Goal: Task Accomplishment & Management: Complete application form

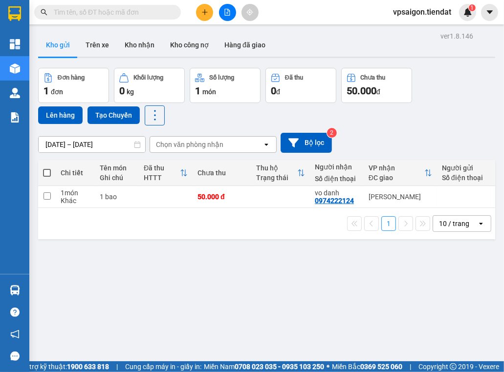
drag, startPoint x: 119, startPoint y: 315, endPoint x: 120, endPoint y: 309, distance: 6.4
click at [119, 315] on div "ver 1.8.146 Kho gửi Trên xe Kho nhận Kho công nợ Hàng đã giao Đơn hàng 1 đơn Kh…" at bounding box center [266, 215] width 464 height 372
drag, startPoint x: 210, startPoint y: 262, endPoint x: 214, endPoint y: 250, distance: 12.7
click at [210, 262] on div "ver 1.8.146 Kho gửi Trên xe Kho nhận Kho công nợ Hàng đã giao Đơn hàng 1 đơn Kh…" at bounding box center [266, 215] width 464 height 372
click at [234, 257] on div "ver 1.8.146 Kho gửi Trên xe Kho nhận Kho công nợ Hàng đã giao Đơn hàng 1 đơn Kh…" at bounding box center [266, 215] width 464 height 372
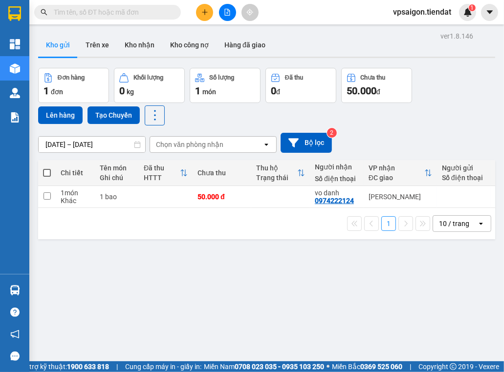
click at [191, 251] on div "ver 1.8.146 Kho gửi Trên xe Kho nhận Kho công nợ Hàng đã giao Đơn hàng 1 đơn Kh…" at bounding box center [266, 215] width 464 height 372
click at [172, 280] on div "ver 1.8.146 Kho gửi Trên xe Kho nhận Kho công nợ Hàng đã giao Đơn hàng 1 đơn Kh…" at bounding box center [266, 215] width 464 height 372
click at [130, 281] on div "ver 1.8.146 Kho gửi Trên xe Kho nhận Kho công nợ Hàng đã giao Đơn hàng 1 đơn Kh…" at bounding box center [266, 215] width 464 height 372
drag, startPoint x: 171, startPoint y: 251, endPoint x: 176, endPoint y: 247, distance: 6.3
click at [171, 251] on div "ver 1.8.146 Kho gửi Trên xe Kho nhận Kho công nợ Hàng đã giao Đơn hàng 1 đơn Kh…" at bounding box center [266, 215] width 464 height 372
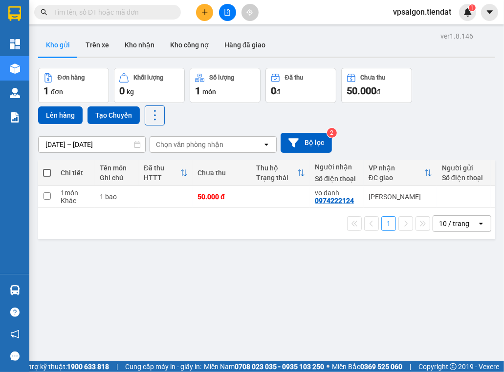
drag, startPoint x: 196, startPoint y: 273, endPoint x: 136, endPoint y: 177, distance: 113.4
click at [196, 273] on div "ver 1.8.146 Kho gửi Trên xe Kho nhận Kho công nợ Hàng đã giao Đơn hàng 1 đơn Kh…" at bounding box center [266, 215] width 464 height 372
click at [123, 193] on div "1 bao" at bounding box center [117, 197] width 34 height 8
checkbox input "true"
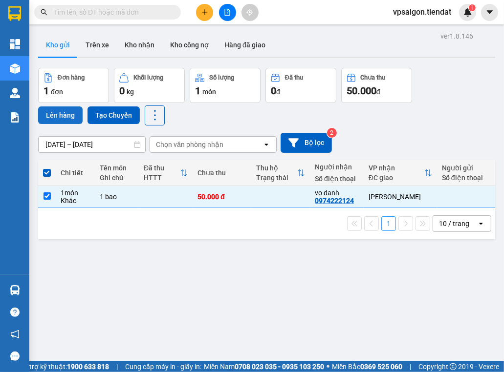
click at [58, 110] on button "Lên hàng" at bounding box center [60, 115] width 44 height 18
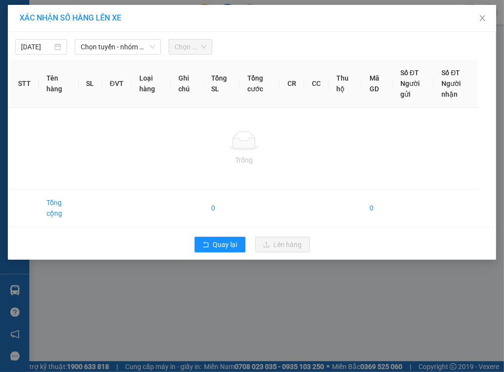
click at [137, 55] on div "12/10/2025 Chọn tuyến - nhóm tuyến Chọn chuyến STT Tên hàng SL ĐVT Loại hàng Gh…" at bounding box center [252, 146] width 488 height 228
click at [134, 53] on span "Chọn tuyến - nhóm tuyến" at bounding box center [118, 47] width 74 height 15
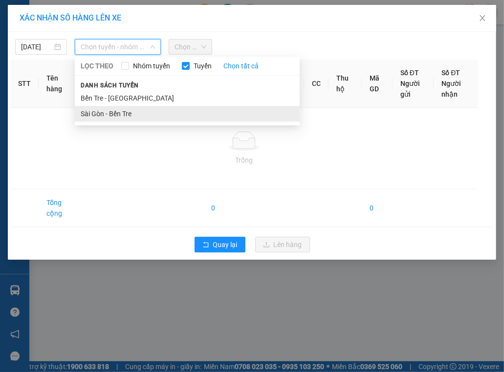
click at [106, 112] on li "Sài Gòn - Bến Tre" at bounding box center [187, 114] width 225 height 16
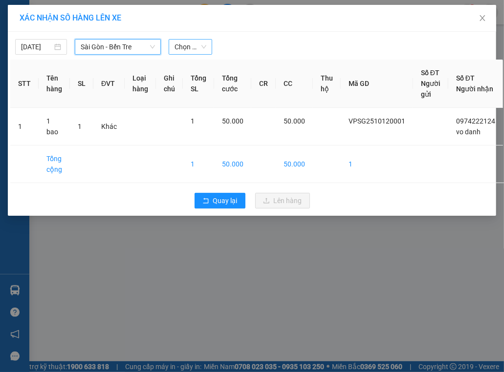
click at [194, 46] on span "Chọn chuyến" at bounding box center [190, 47] width 32 height 15
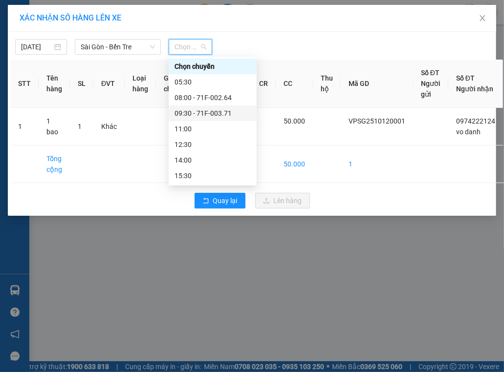
click at [192, 110] on div "09:30 - 71F-003.71" at bounding box center [212, 113] width 76 height 11
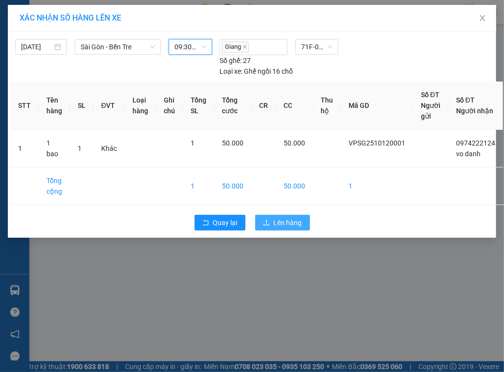
click at [291, 224] on span "Lên hàng" at bounding box center [287, 222] width 28 height 11
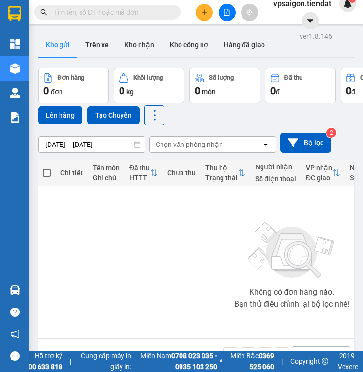
click at [206, 17] on button at bounding box center [204, 12] width 17 height 17
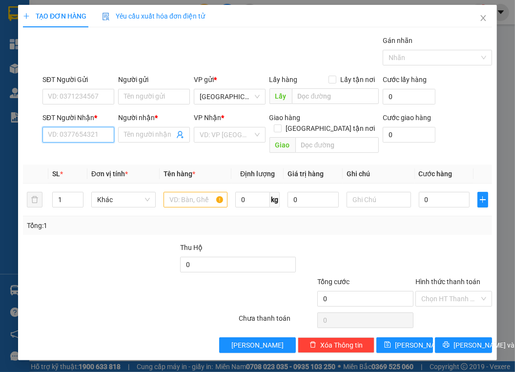
click at [67, 132] on input "SĐT Người Nhận *" at bounding box center [78, 135] width 72 height 16
type input "0327897439"
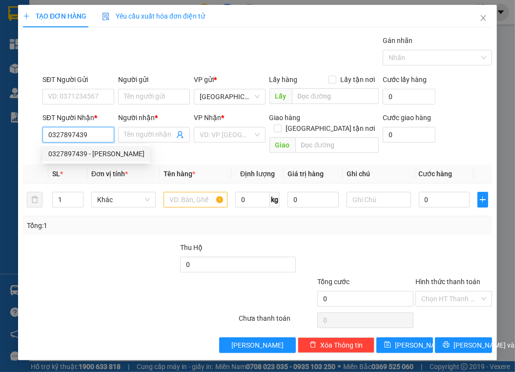
click at [90, 156] on div "0327897439 - thanh huy" at bounding box center [96, 153] width 96 height 11
type input "thanh huy"
type input "thành triệu"
type input "30.000"
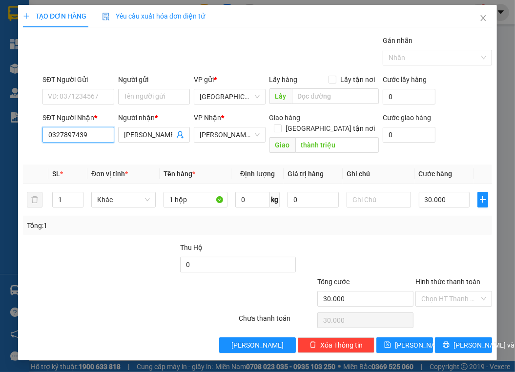
click at [88, 137] on input "0327897439" at bounding box center [78, 135] width 72 height 16
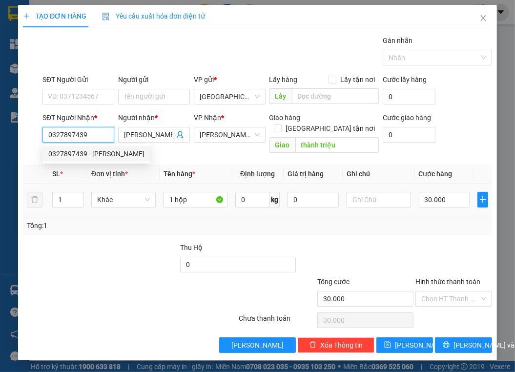
type input "0327897439"
click at [92, 220] on div "Tổng: 1" at bounding box center [113, 225] width 173 height 11
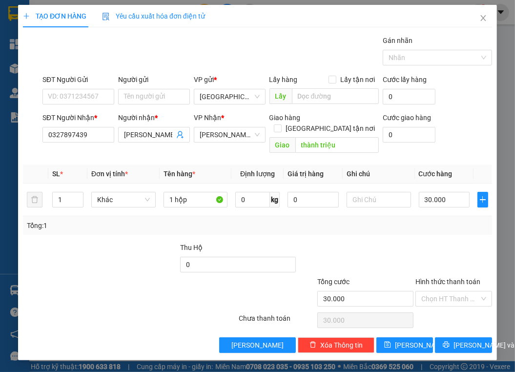
click at [126, 242] on div at bounding box center [140, 259] width 79 height 34
click at [363, 340] on span "Lưu và In" at bounding box center [488, 345] width 68 height 11
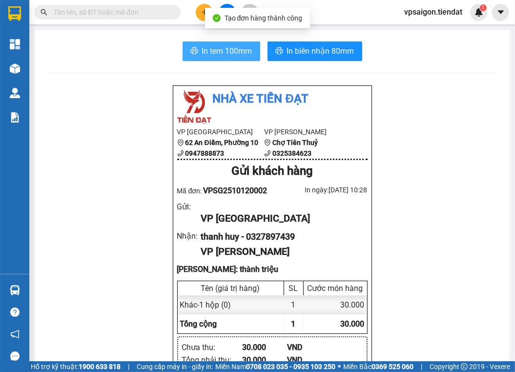
click at [209, 54] on span "In tem 100mm" at bounding box center [227, 51] width 50 height 12
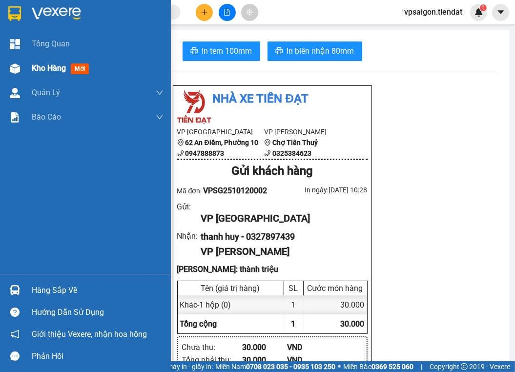
click at [61, 67] on span "Kho hàng" at bounding box center [49, 67] width 34 height 9
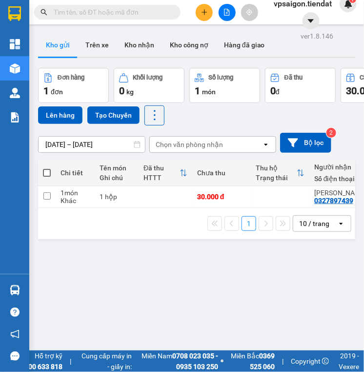
click at [110, 29] on div "ver 1.8.146 Kho gửi Trên xe Kho nhận Kho công nợ Hàng đã giao Đơn hàng 1 đơn Kh…" at bounding box center [196, 215] width 325 height 372
click at [113, 16] on input "text" at bounding box center [111, 12] width 115 height 11
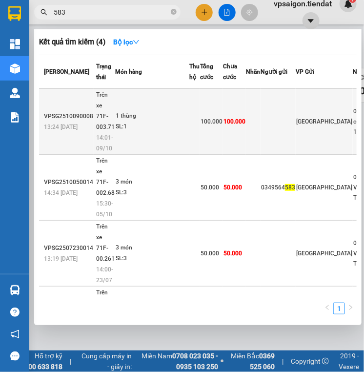
type input "583"
click at [208, 118] on td "100.000" at bounding box center [211, 122] width 23 height 66
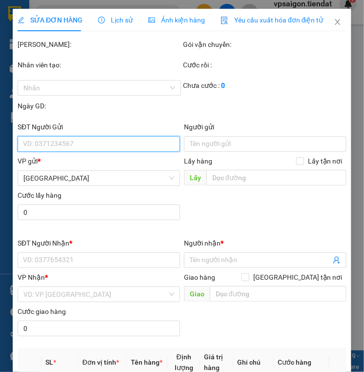
type input "0362753583"
type input "cơm tấm cô 10"
type input "100.000"
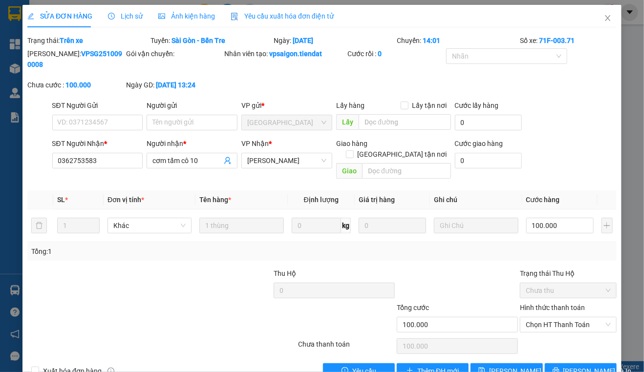
click at [102, 168] on div "SĐT Người Nhận * 0362753583" at bounding box center [97, 155] width 91 height 34
click at [363, 21] on icon "close" at bounding box center [608, 18] width 8 height 8
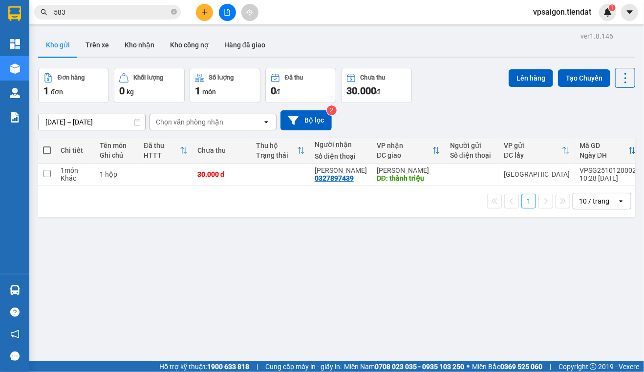
click at [203, 9] on icon "plus" at bounding box center [204, 12] width 7 height 7
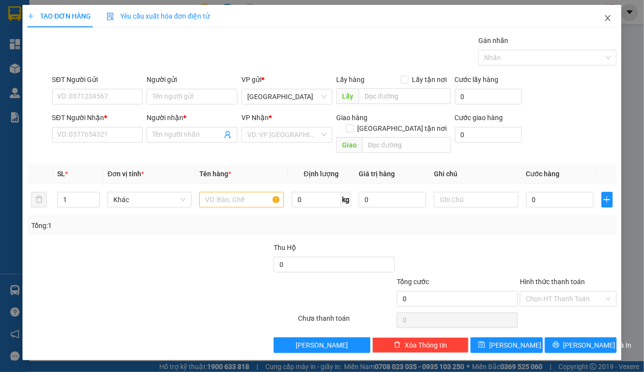
click at [363, 15] on icon "close" at bounding box center [608, 18] width 8 height 8
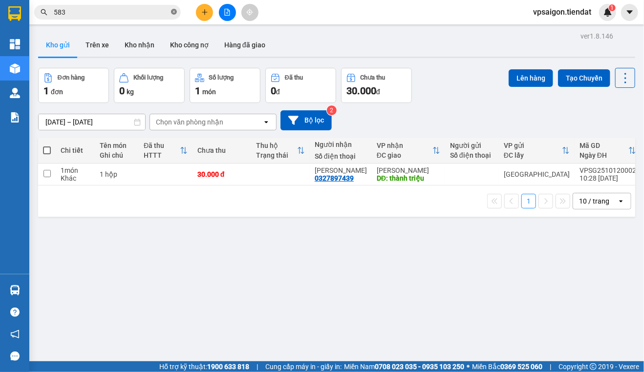
click at [174, 8] on span at bounding box center [174, 12] width 6 height 9
click at [196, 10] on div at bounding box center [226, 12] width 73 height 17
click at [203, 14] on icon "plus" at bounding box center [204, 12] width 7 height 7
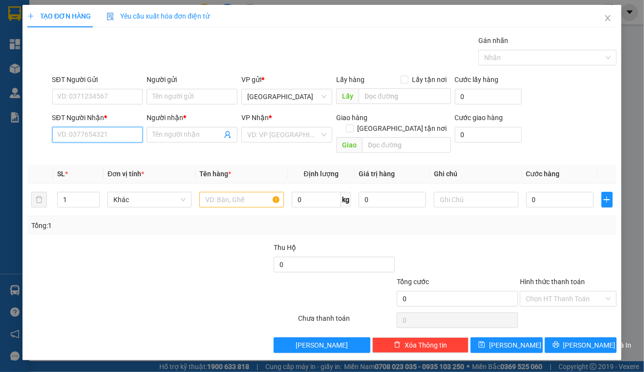
click at [109, 129] on input "SĐT Người Nhận *" at bounding box center [97, 135] width 91 height 16
paste input "0362753583"
click at [110, 136] on input "0362753583" at bounding box center [97, 135] width 91 height 16
click at [106, 138] on input "0362753583" at bounding box center [97, 135] width 91 height 16
click at [105, 138] on input "0362753583" at bounding box center [97, 135] width 91 height 16
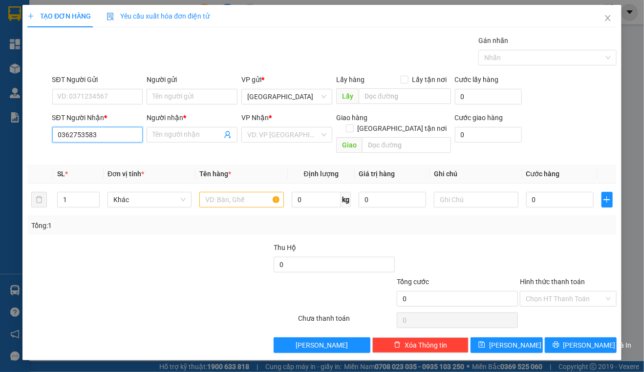
click at [105, 138] on input "0362753583" at bounding box center [97, 135] width 91 height 16
click at [121, 128] on input "0362753583" at bounding box center [97, 135] width 91 height 16
type input "0362753583"
click at [156, 137] on input "Người nhận *" at bounding box center [186, 134] width 69 height 11
click at [111, 124] on div "SĐT Người Nhận *" at bounding box center [97, 119] width 91 height 15
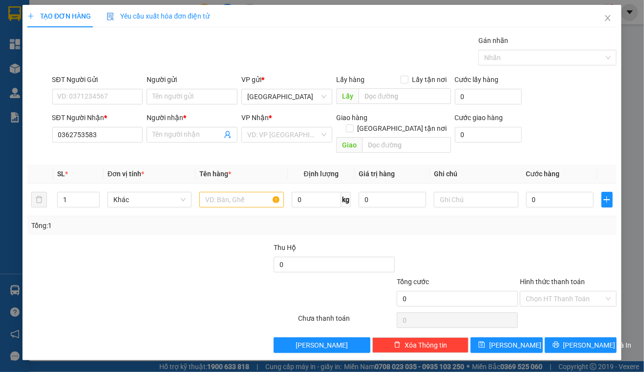
click at [112, 126] on div "SĐT Người Nhận *" at bounding box center [97, 119] width 91 height 15
click at [113, 135] on input "0362753583" at bounding box center [97, 135] width 91 height 16
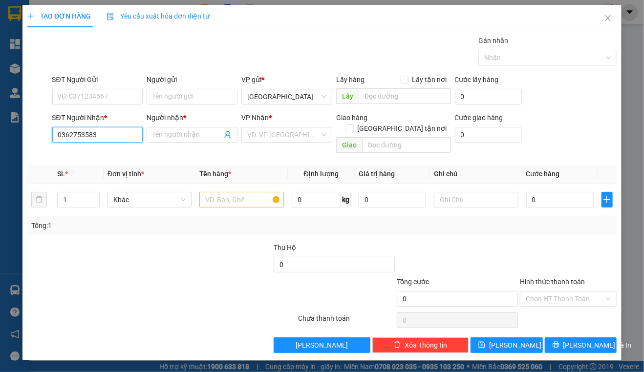
click at [113, 135] on input "0362753583" at bounding box center [97, 135] width 91 height 16
paste input "0362753583"
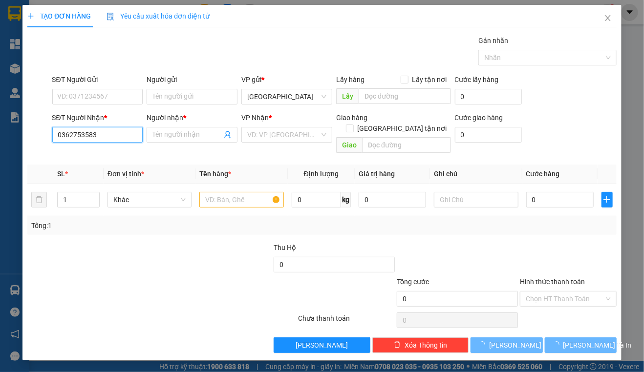
click at [113, 135] on input "0362753583" at bounding box center [97, 135] width 91 height 16
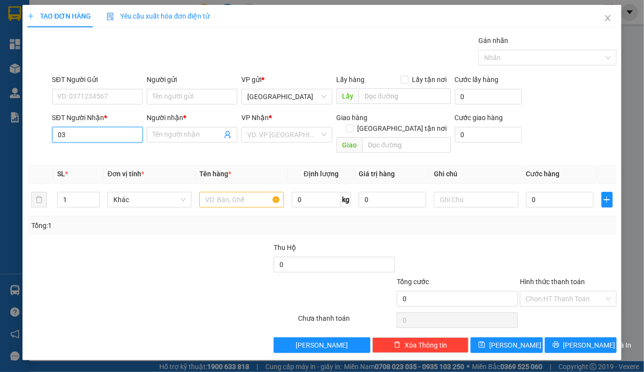
type input "0"
paste input "0362753583"
type input "0"
click at [113, 156] on div "0362753583 - cơm tấm cô 10" at bounding box center [102, 153] width 89 height 11
type input "0362753583"
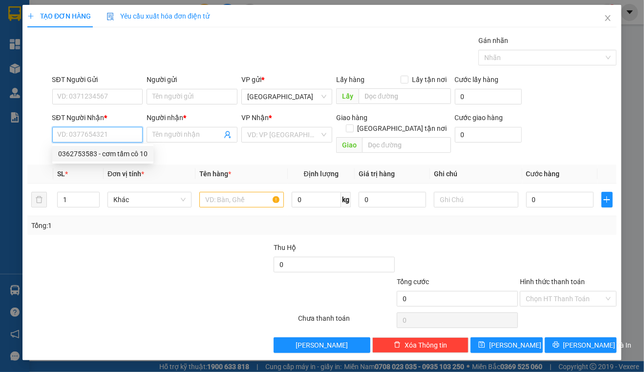
type input "cơm tấm cô 10"
type input "100.000"
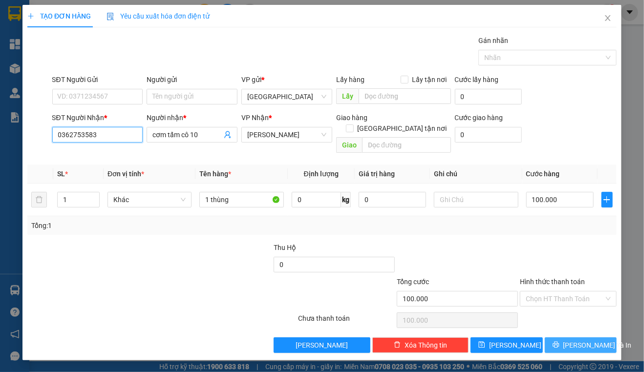
type input "0362753583"
click at [363, 340] on span "Lưu và In" at bounding box center [597, 345] width 68 height 11
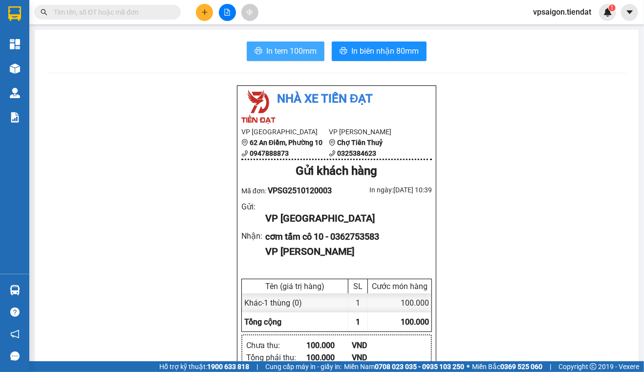
click at [283, 55] on span "In tem 100mm" at bounding box center [291, 51] width 50 height 12
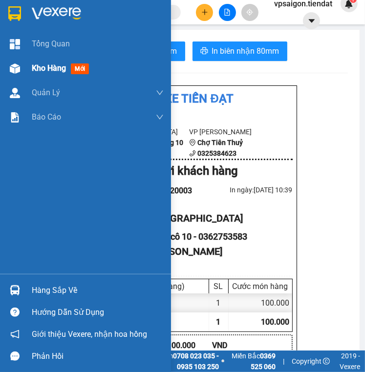
click at [31, 74] on div "Kho hàng mới" at bounding box center [85, 68] width 171 height 24
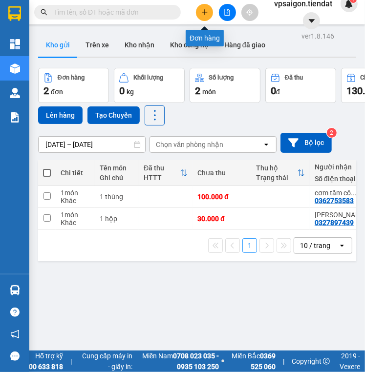
click at [203, 13] on icon "plus" at bounding box center [204, 12] width 7 height 7
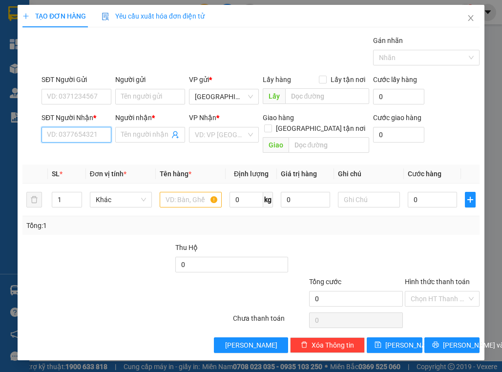
click at [70, 129] on input "SĐT Người Nhận *" at bounding box center [77, 135] width 70 height 16
click at [45, 154] on div "0705418695 - vô danh" at bounding box center [82, 154] width 80 height 16
type input "0705418695"
type input "vô danh"
type input "Bến Tân Phú"
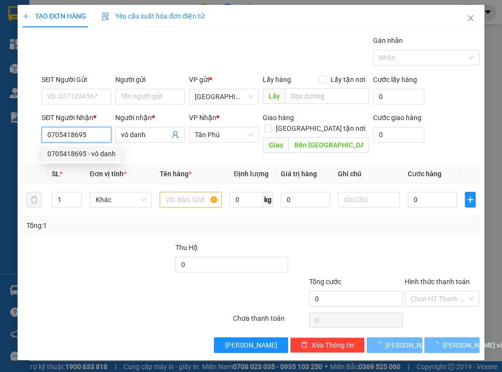
type input "40.000"
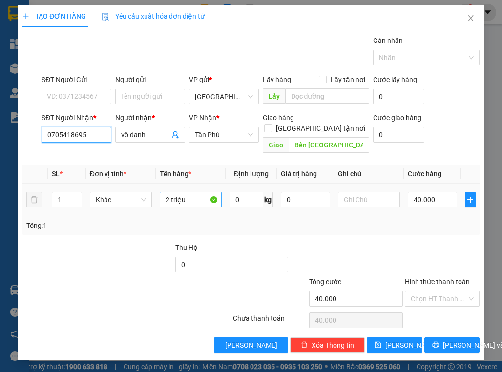
type input "0705418695"
click at [193, 192] on input "2 triệu" at bounding box center [191, 200] width 62 height 16
type input "1 balo"
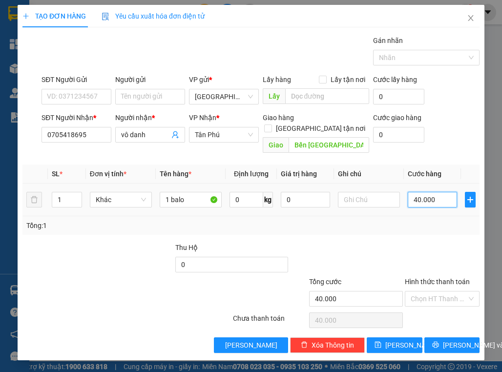
click at [363, 192] on input "40.000" at bounding box center [432, 200] width 49 height 16
click at [363, 220] on div "Tổng: 1" at bounding box center [250, 225] width 449 height 11
click at [363, 196] on input "40.000" at bounding box center [432, 200] width 49 height 16
click at [363, 216] on div "Tổng: 1" at bounding box center [250, 225] width 457 height 19
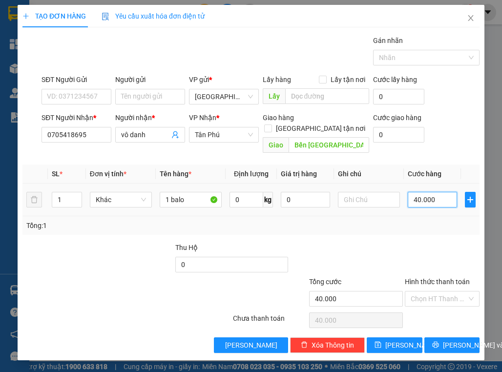
click at [363, 192] on input "40.000" at bounding box center [432, 200] width 49 height 16
type input "7"
type input "70"
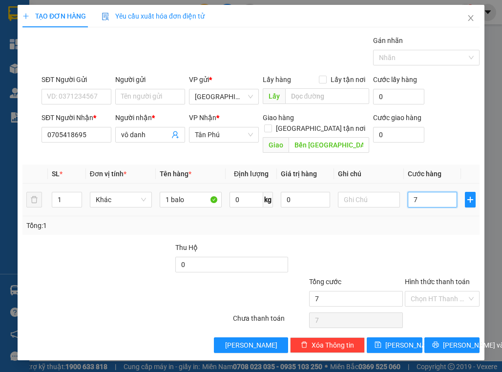
type input "70"
type input "70.000"
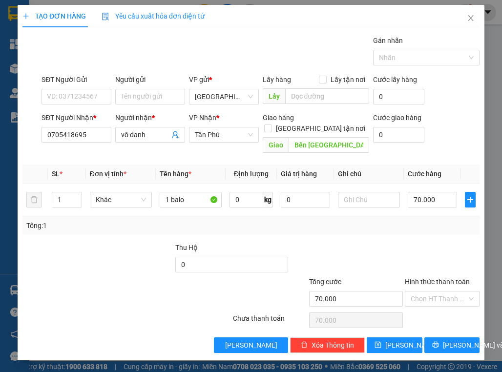
click at [326, 224] on div "Transit Pickup Surcharge Ids Transit Deliver Surcharge Ids Transit Deliver Surc…" at bounding box center [250, 194] width 457 height 318
click at [100, 135] on input "0705418695" at bounding box center [77, 135] width 70 height 16
click at [162, 192] on input "1 balo" at bounding box center [191, 200] width 62 height 16
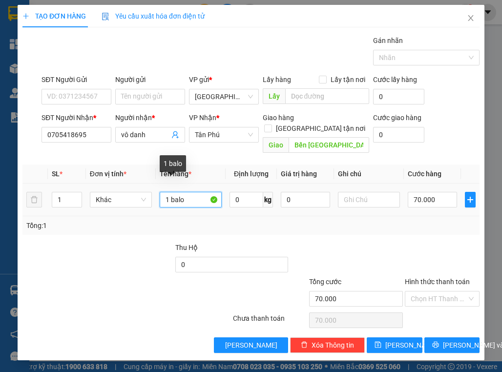
click at [162, 192] on input "1 balo" at bounding box center [191, 200] width 62 height 16
click at [166, 230] on div "Transit Pickup Surcharge Ids Transit Deliver Surcharge Ids Transit Deliver Surc…" at bounding box center [250, 194] width 457 height 318
click at [9, 194] on div "TẠO ĐƠN HÀNG Yêu cầu xuất hóa đơn điện tử Transit Pickup Surcharge Ids Transit …" at bounding box center [251, 186] width 502 height 372
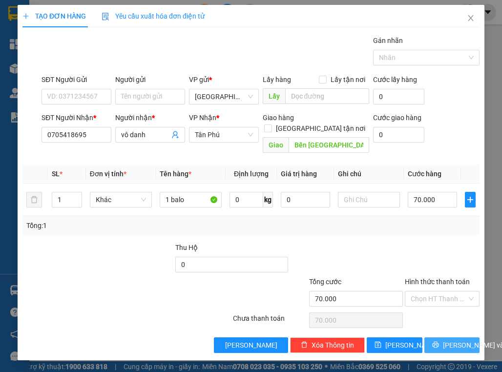
click at [363, 337] on button "Lưu và In" at bounding box center [452, 345] width 56 height 16
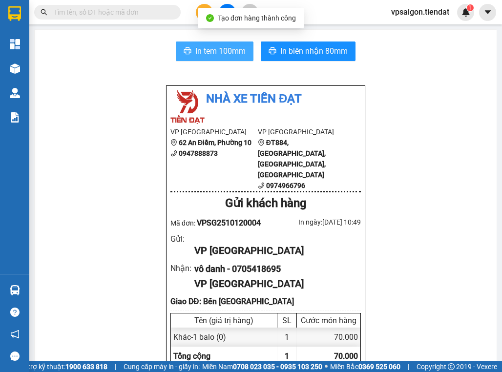
click at [213, 47] on span "In tem 100mm" at bounding box center [220, 51] width 50 height 12
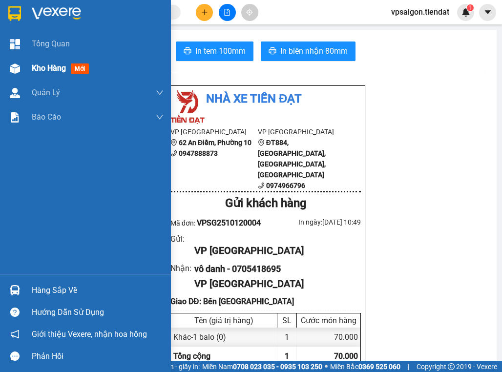
click at [39, 65] on span "Kho hàng" at bounding box center [49, 67] width 34 height 9
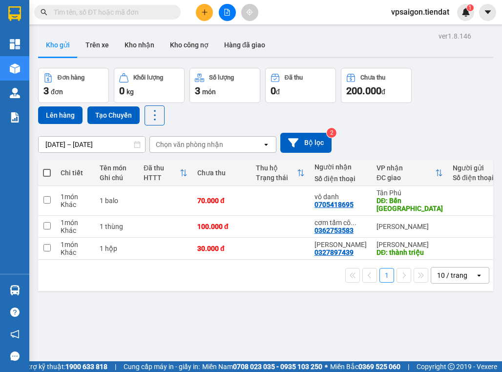
click at [291, 260] on div "1 10 / trang open" at bounding box center [265, 275] width 455 height 31
click at [333, 302] on div "ver 1.8.146 Kho gửi Trên xe Kho nhận Kho công nợ Hàng đã giao Đơn hàng 3 đơn Kh…" at bounding box center [265, 215] width 463 height 372
drag, startPoint x: 214, startPoint y: 288, endPoint x: 242, endPoint y: 263, distance: 37.4
click at [214, 288] on div "ver 1.8.146 Kho gửi Trên xe Kho nhận Kho công nợ Hàng đã giao Đơn hàng 3 đơn Kh…" at bounding box center [265, 215] width 463 height 372
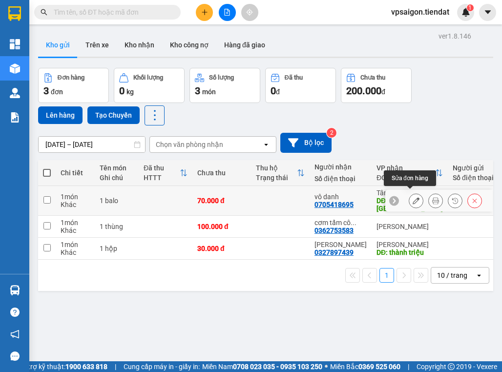
click at [363, 197] on icon at bounding box center [416, 200] width 7 height 7
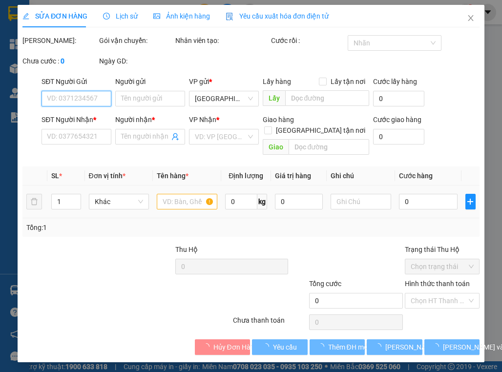
type input "0705418695"
type input "vô danh"
type input "Bến Tân Phú"
type input "70.000"
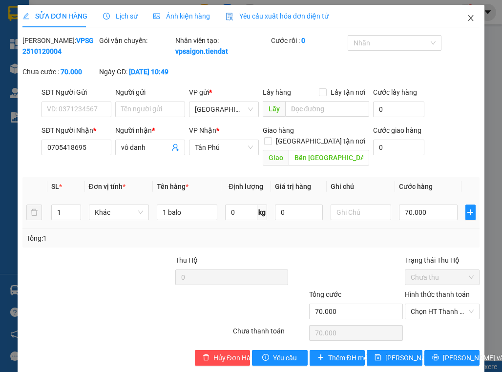
click at [363, 17] on icon "close" at bounding box center [471, 18] width 8 height 8
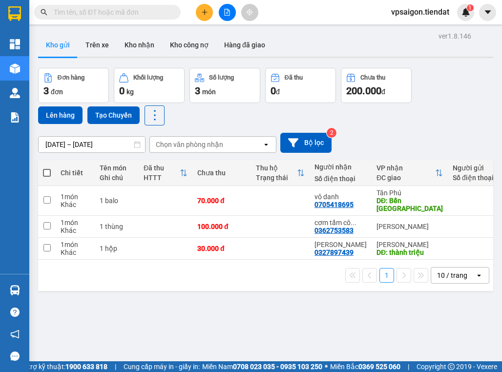
click at [200, 8] on button at bounding box center [204, 12] width 17 height 17
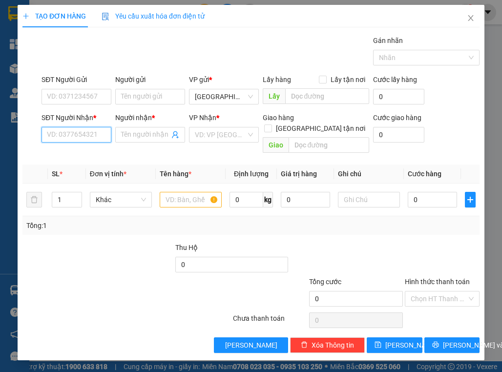
click at [81, 129] on input "SĐT Người Nhận *" at bounding box center [77, 135] width 70 height 16
paste input "0384934057"
type input "0384934057"
click at [175, 192] on input "text" at bounding box center [191, 200] width 62 height 16
paste input "1 món"
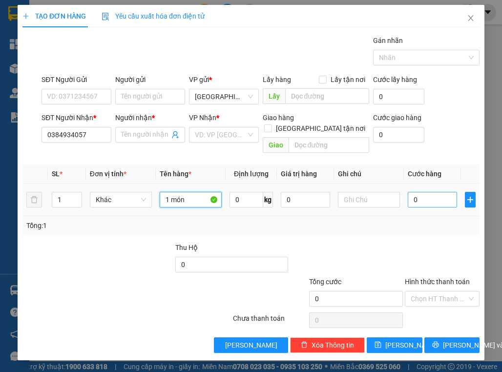
type input "1 món"
click at [363, 192] on input "0" at bounding box center [432, 200] width 49 height 16
type input "3"
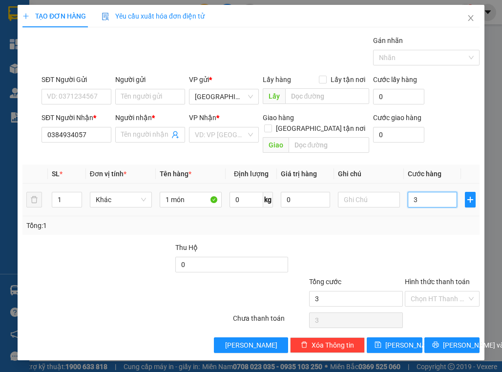
type input "30"
type input "30.000"
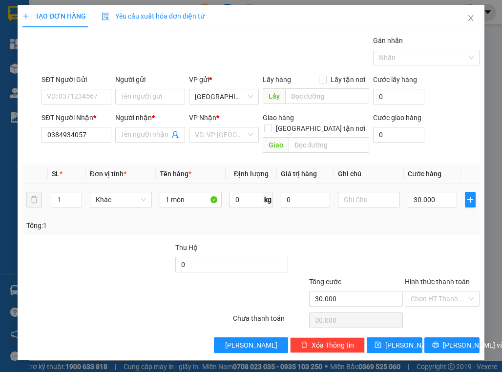
click at [363, 220] on div "Tổng: 1" at bounding box center [250, 225] width 449 height 11
click at [363, 292] on input "Hình thức thanh toán" at bounding box center [439, 299] width 56 height 15
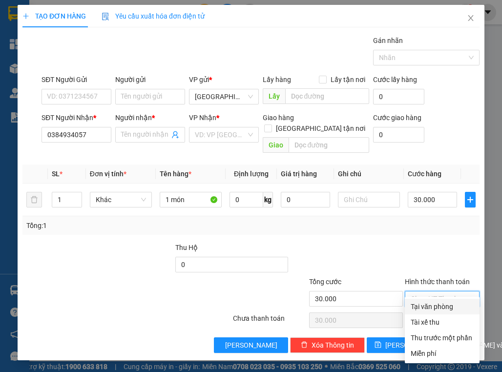
click at [363, 306] on div "Tại văn phòng" at bounding box center [442, 306] width 63 height 11
type input "0"
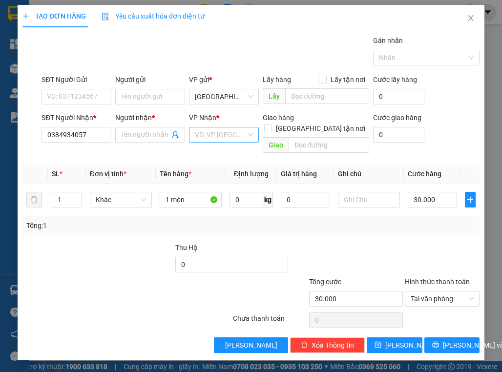
click at [218, 136] on input "search" at bounding box center [220, 134] width 51 height 15
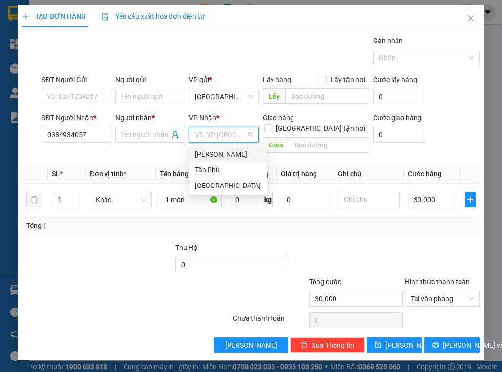
click at [213, 158] on div "[PERSON_NAME]" at bounding box center [228, 154] width 66 height 11
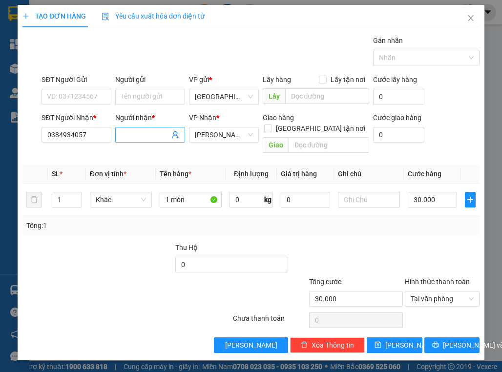
click at [150, 141] on span at bounding box center [150, 135] width 70 height 16
paste input "tạp hoá tám lan"
type input "tạp hoá tám lan"
click at [363, 340] on span "Lưu và In" at bounding box center [477, 345] width 68 height 11
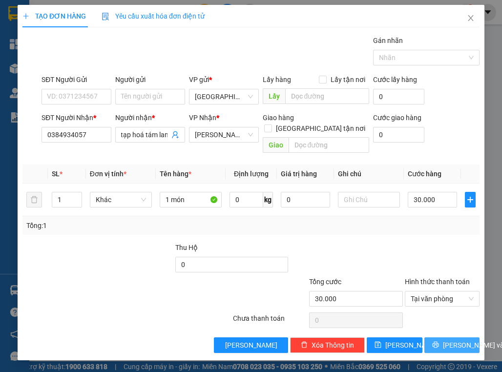
scroll to position [0, 0]
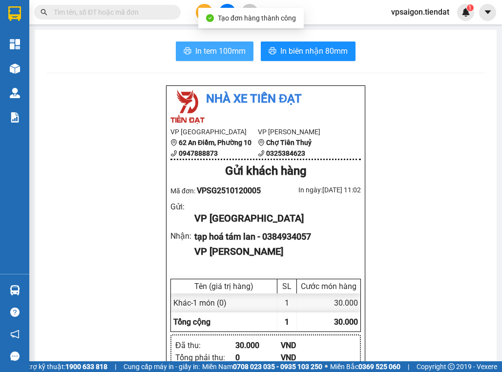
click at [211, 43] on button "In tem 100mm" at bounding box center [215, 52] width 78 height 20
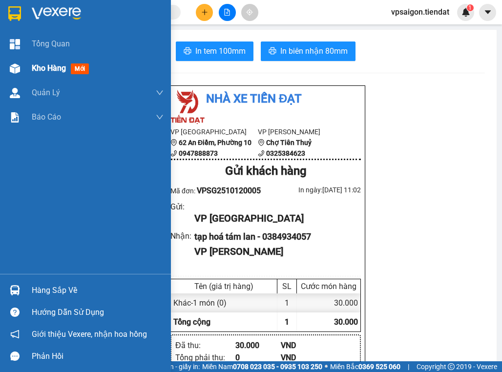
click at [18, 62] on div at bounding box center [14, 68] width 17 height 17
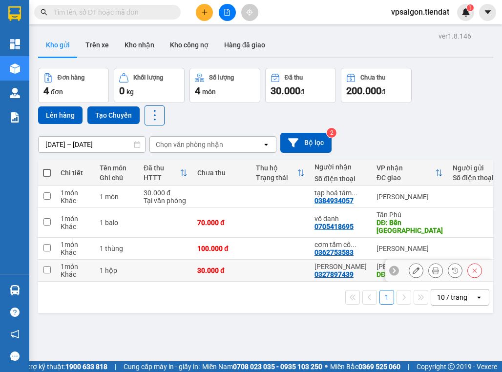
click at [332, 271] on div "0327897439" at bounding box center [334, 275] width 39 height 8
click at [324, 263] on div "thanh huy" at bounding box center [341, 267] width 52 height 8
checkbox input "true"
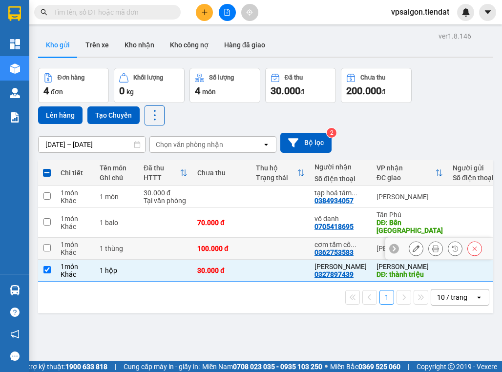
click at [311, 238] on td "cơm tấm cô ... 0362753583" at bounding box center [341, 249] width 62 height 22
checkbox input "true"
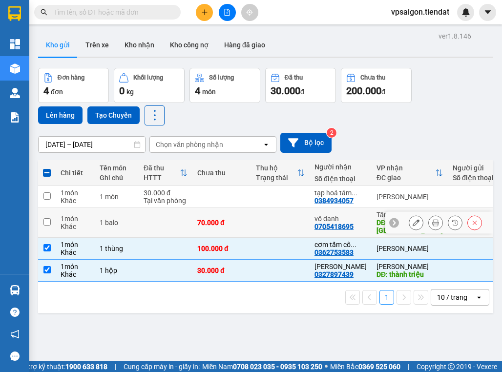
click at [318, 223] on div "0705418695" at bounding box center [334, 227] width 39 height 8
click at [315, 223] on div "0705418695" at bounding box center [334, 227] width 39 height 8
click at [281, 214] on td at bounding box center [280, 223] width 59 height 30
checkbox input "true"
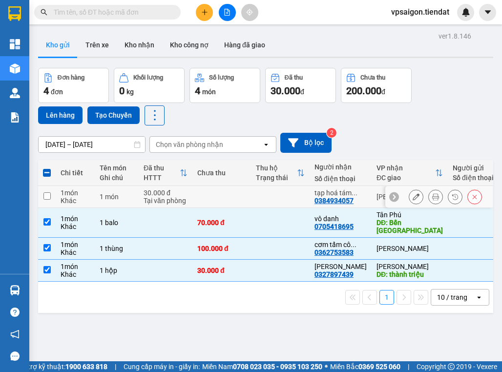
click at [298, 193] on td at bounding box center [280, 197] width 59 height 22
checkbox input "true"
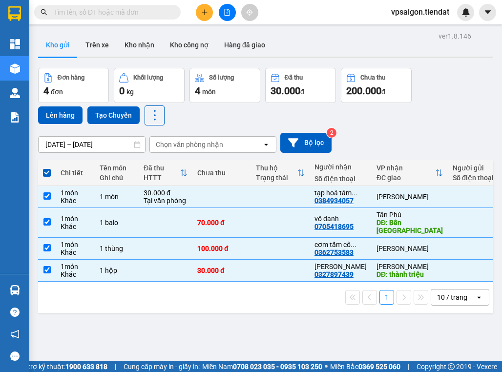
click at [264, 322] on div "ver 1.8.146 Kho gửi Trên xe Kho nhận Kho công nợ Hàng đã giao Đơn hàng 4 đơn Kh…" at bounding box center [265, 215] width 463 height 372
click at [262, 311] on div "ver 1.8.146 Kho gửi Trên xe Kho nhận Kho công nợ Hàng đã giao Đơn hàng 4 đơn Kh…" at bounding box center [265, 215] width 463 height 372
click at [53, 111] on button "Lên hàng" at bounding box center [60, 115] width 44 height 18
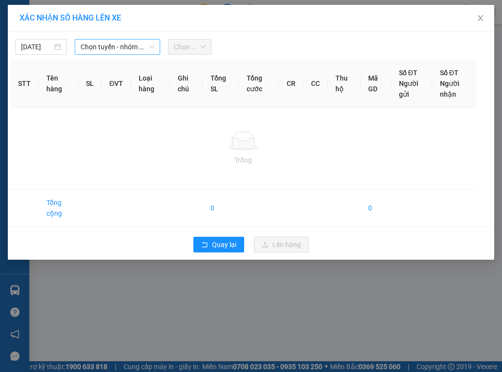
click at [109, 46] on span "Chọn tuyến - nhóm tuyến" at bounding box center [118, 47] width 74 height 15
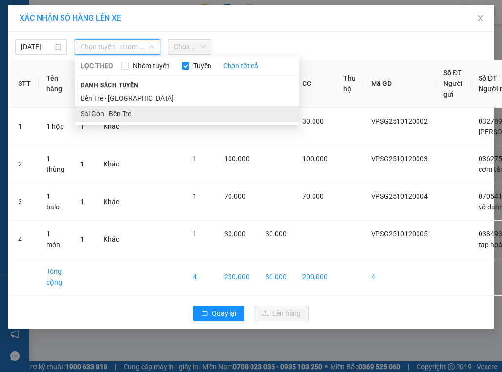
click at [102, 110] on li "Sài Gòn - Bến Tre" at bounding box center [187, 114] width 225 height 16
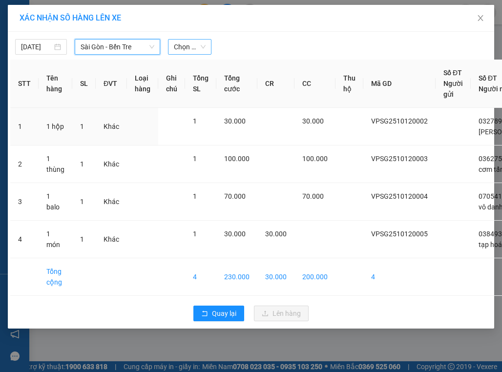
click at [197, 46] on span "Chọn chuyến" at bounding box center [189, 47] width 31 height 15
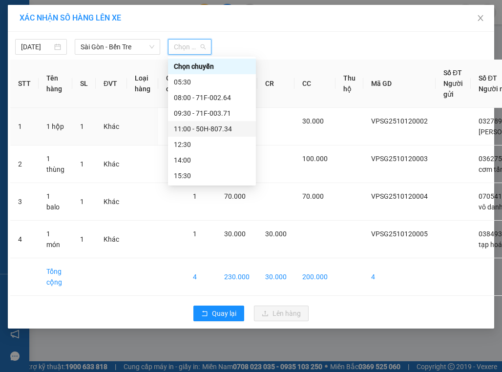
click at [200, 128] on div "11:00 - 50H-807.34" at bounding box center [212, 129] width 76 height 11
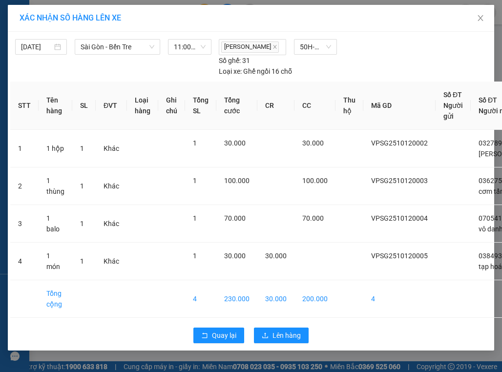
click at [270, 348] on div "Quay lại Lên hàng" at bounding box center [251, 335] width 482 height 25
click at [273, 341] on span "Lên hàng" at bounding box center [287, 335] width 28 height 11
